Goal: Navigation & Orientation: Find specific page/section

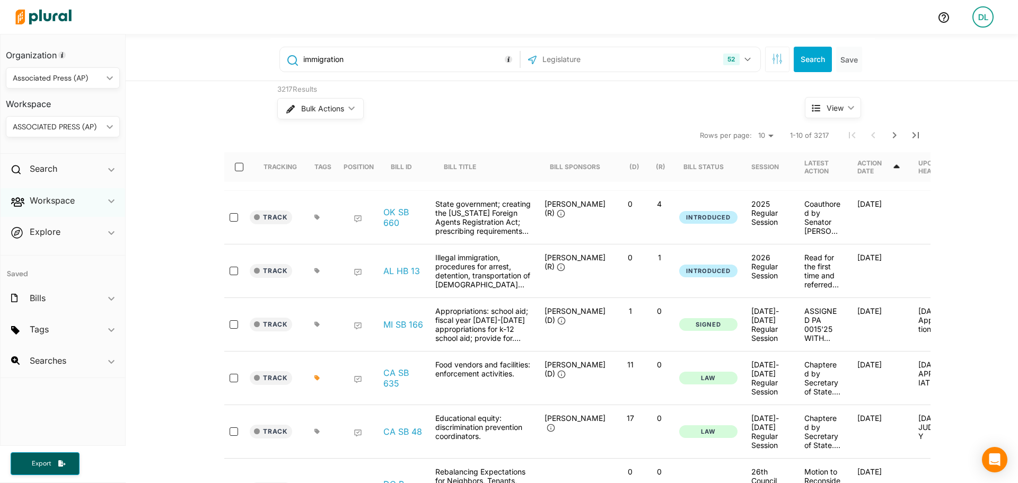
click at [107, 199] on div "Workspace ic_keyboard_arrow_down" at bounding box center [63, 202] width 125 height 29
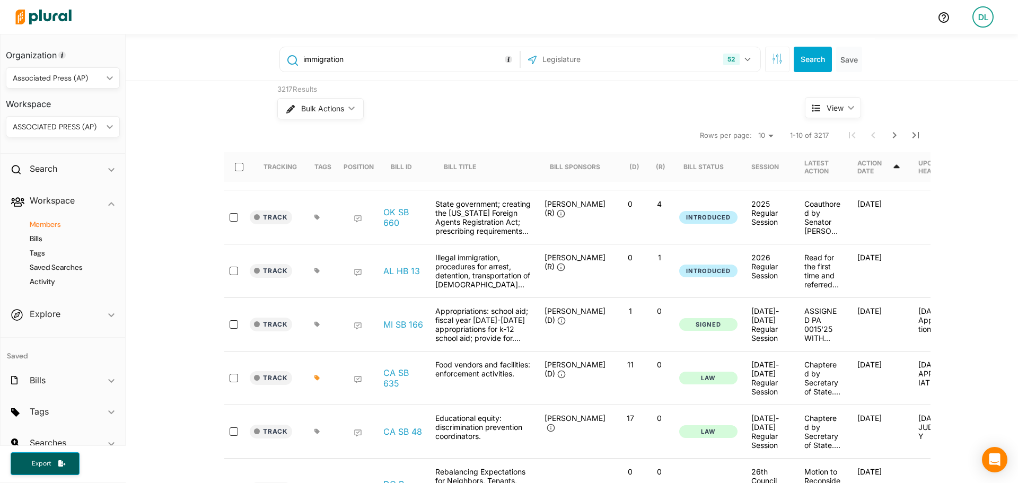
click at [51, 223] on h4 "Members" at bounding box center [65, 224] width 98 height 10
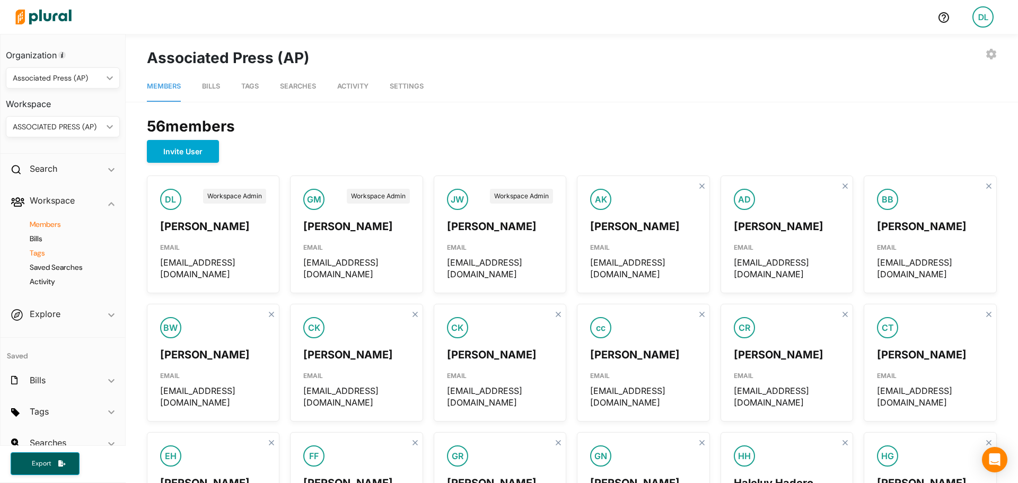
click at [42, 256] on h4 "Tags" at bounding box center [65, 253] width 98 height 10
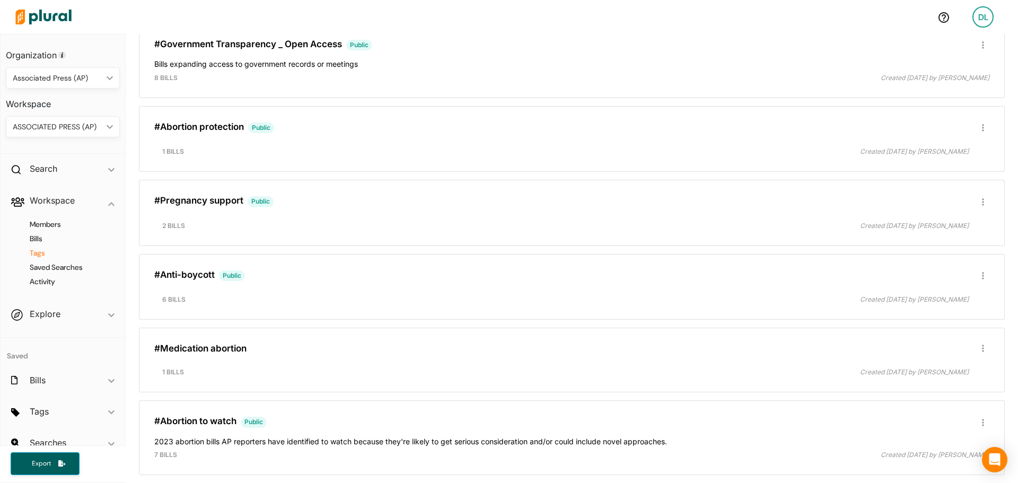
scroll to position [3463, 0]
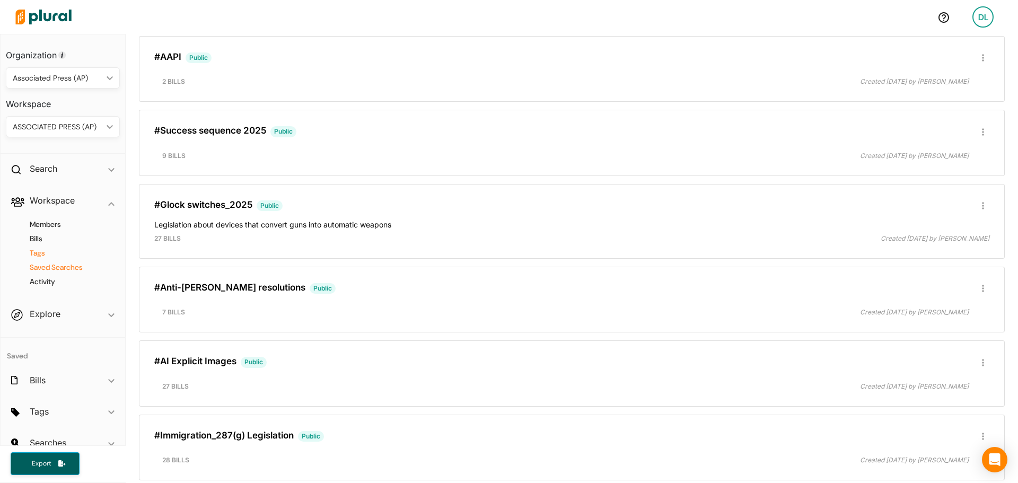
click at [63, 265] on h4 "Saved Searches" at bounding box center [65, 267] width 98 height 10
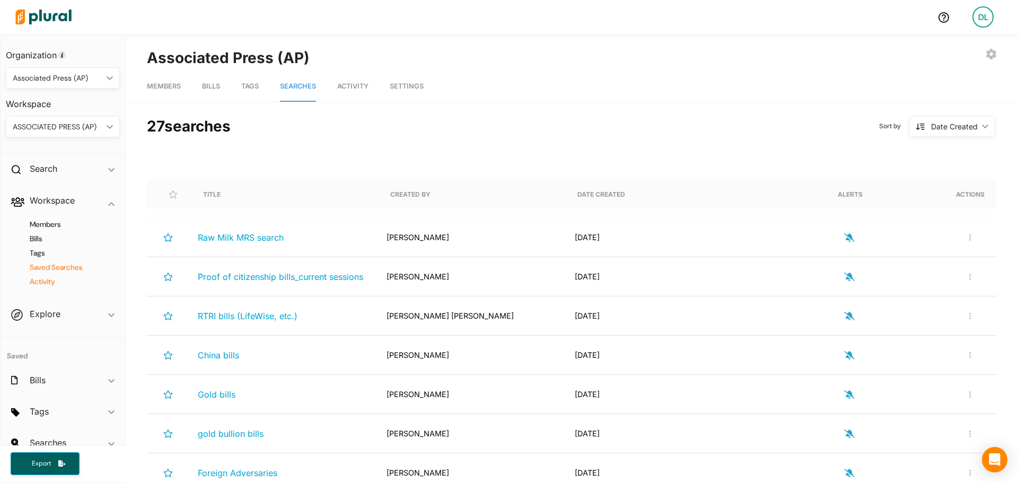
click at [51, 279] on h4 "Activity" at bounding box center [65, 282] width 98 height 10
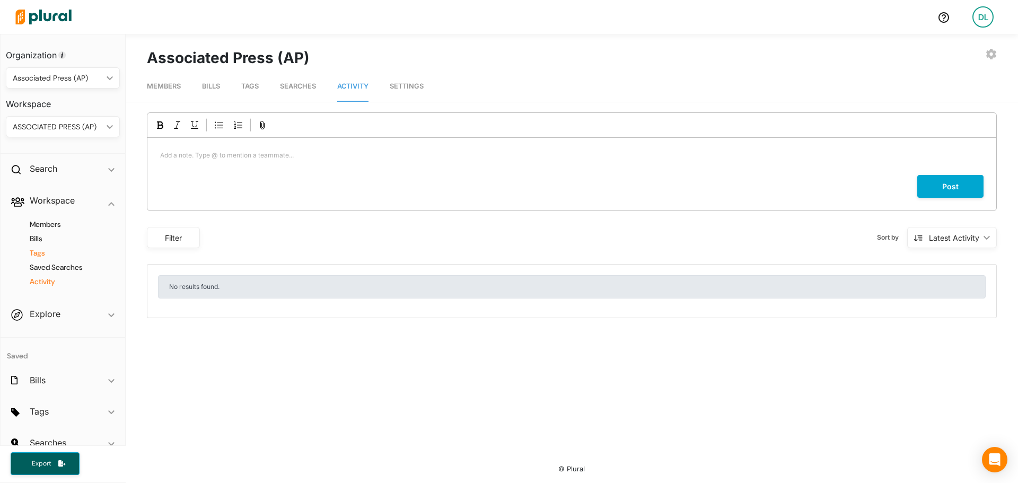
click at [38, 252] on h4 "Tags" at bounding box center [65, 253] width 98 height 10
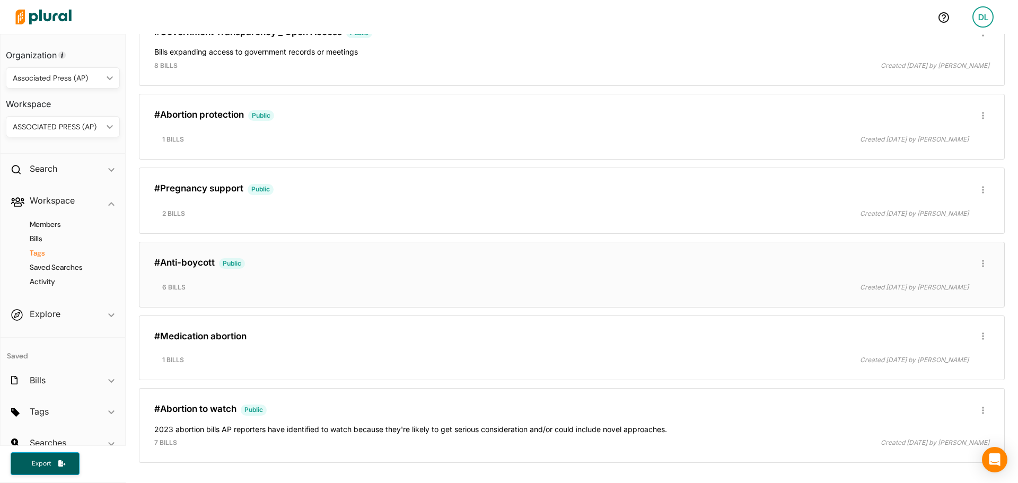
scroll to position [3463, 0]
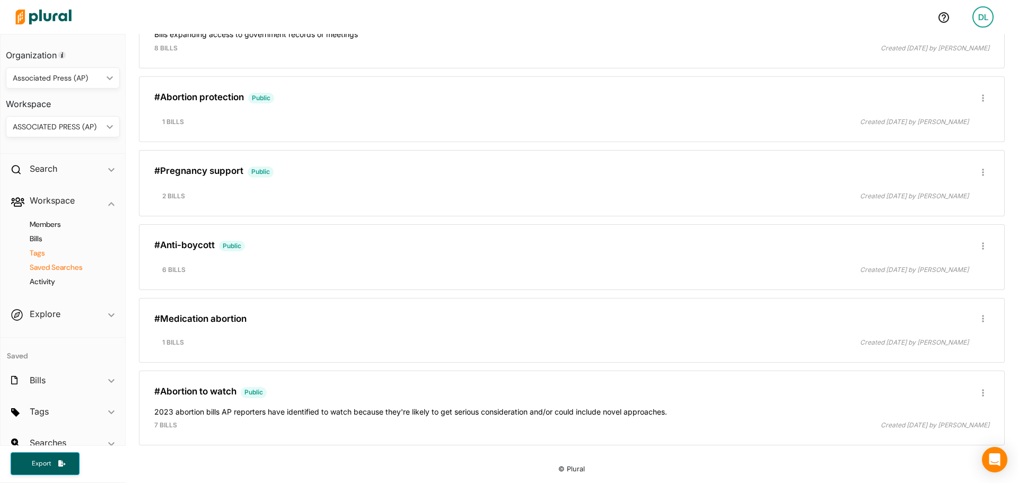
click at [52, 268] on h4 "Saved Searches" at bounding box center [65, 267] width 98 height 10
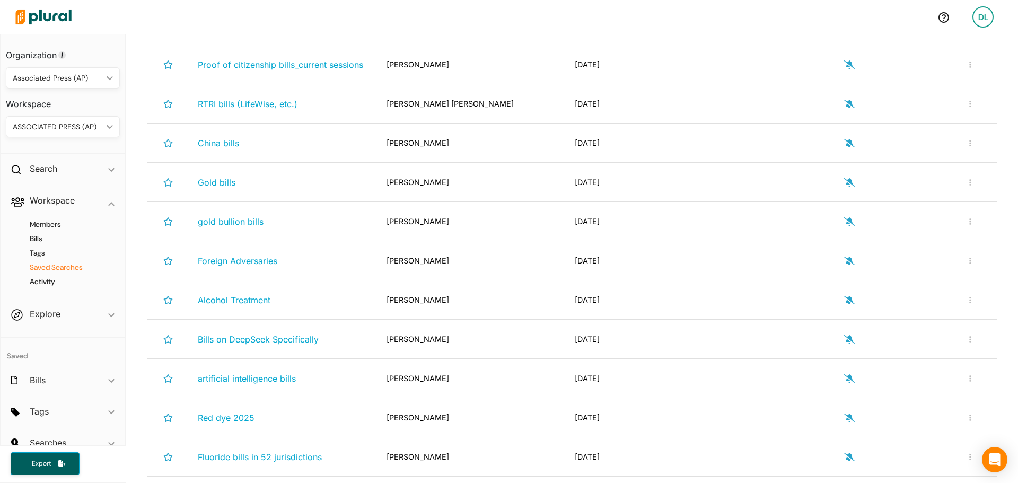
scroll to position [159, 0]
